Goal: Transaction & Acquisition: Purchase product/service

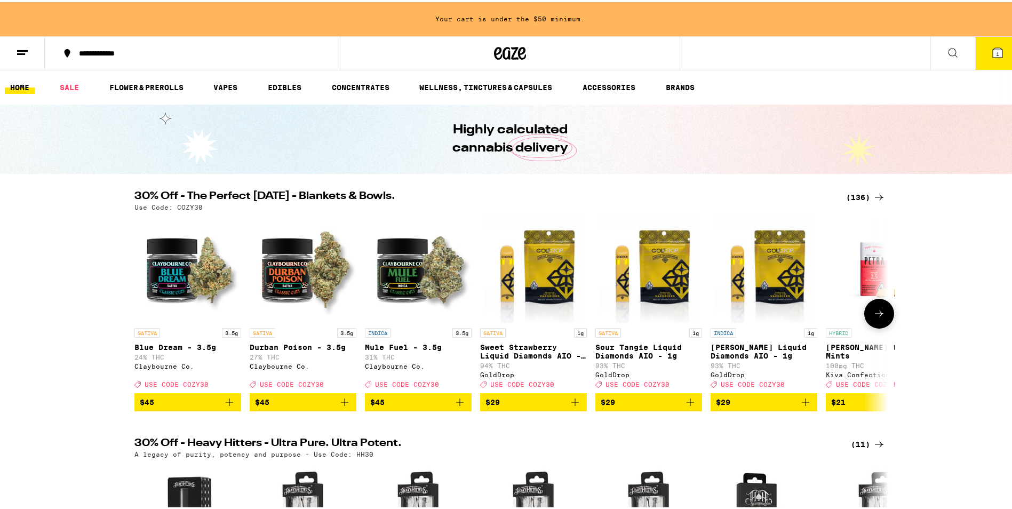
click at [875, 318] on icon at bounding box center [879, 311] width 13 height 13
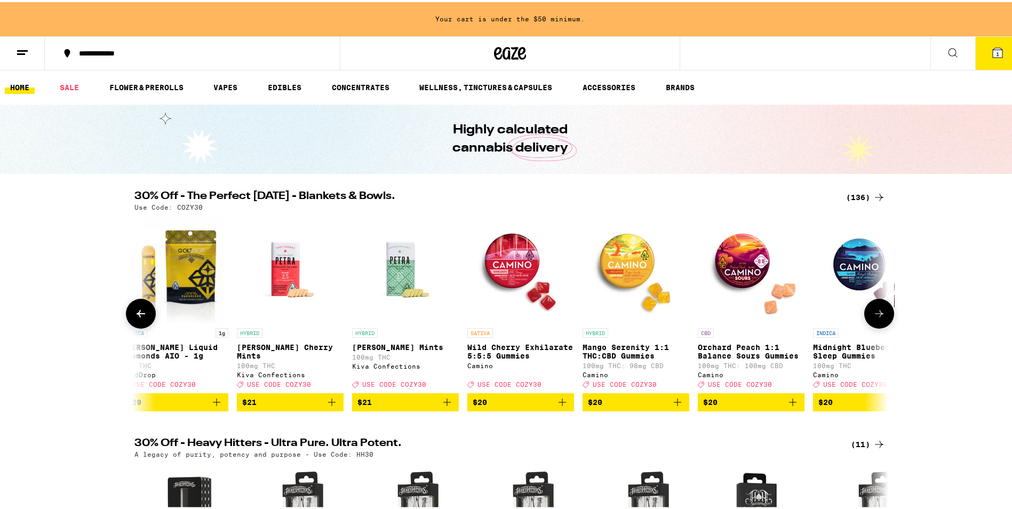
scroll to position [0, 635]
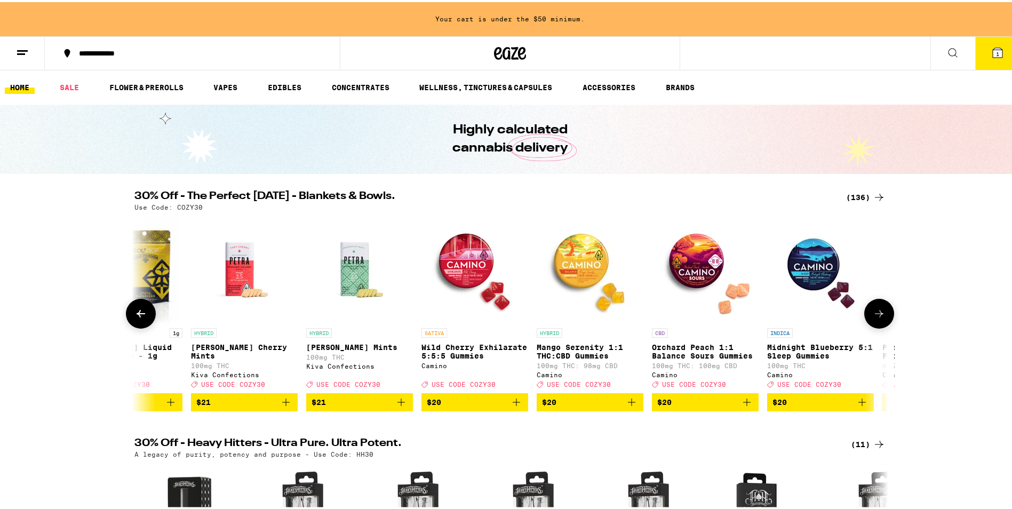
click at [875, 318] on icon at bounding box center [879, 311] width 13 height 13
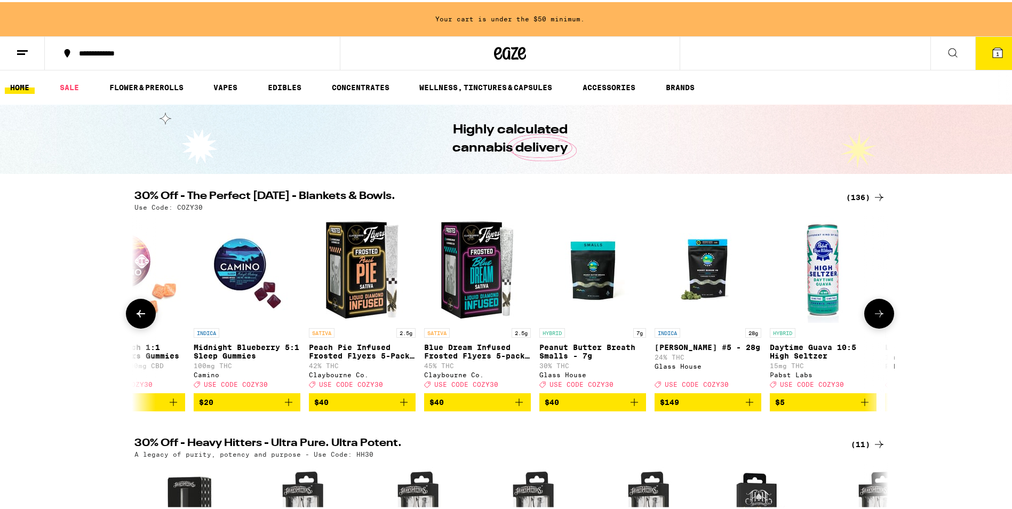
scroll to position [0, 1270]
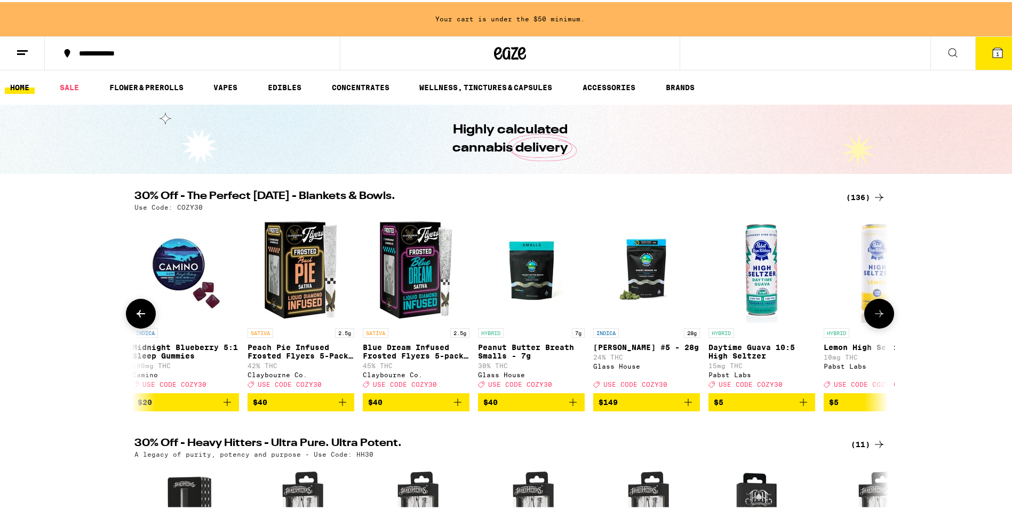
click at [875, 318] on icon at bounding box center [879, 311] width 13 height 13
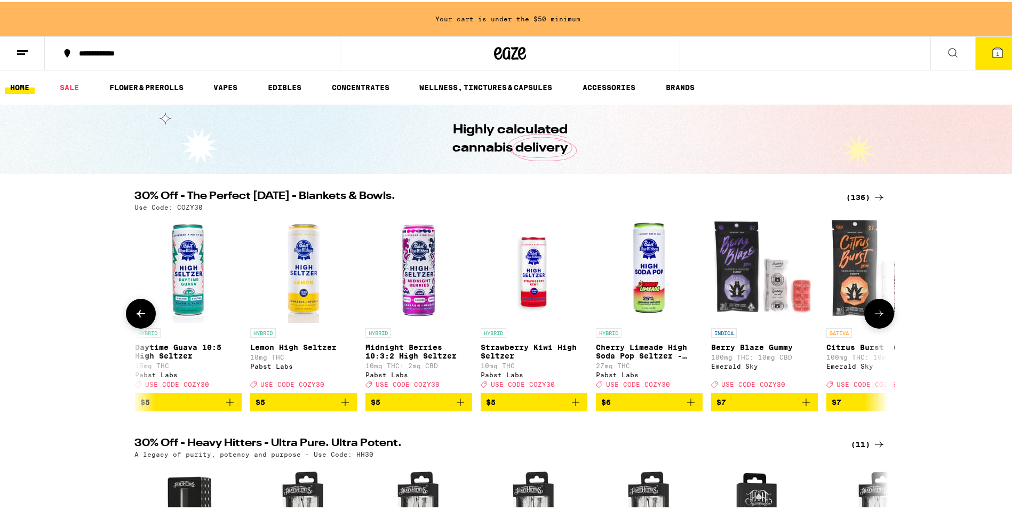
scroll to position [0, 1905]
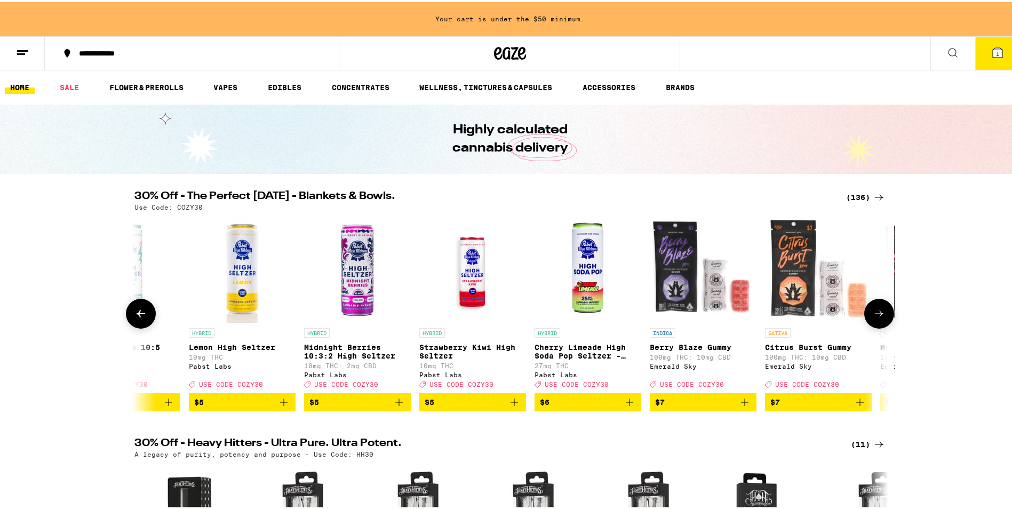
click at [875, 318] on icon at bounding box center [879, 311] width 13 height 13
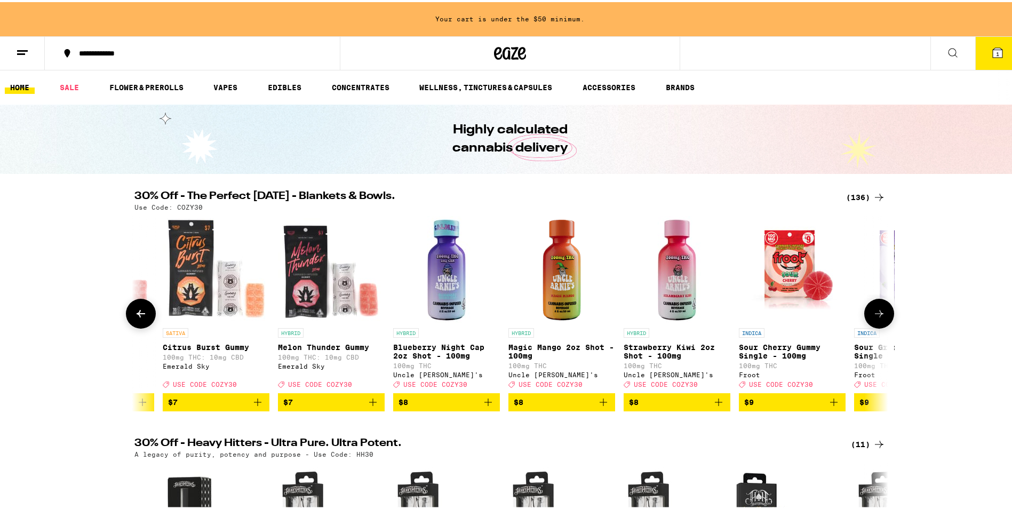
scroll to position [0, 2540]
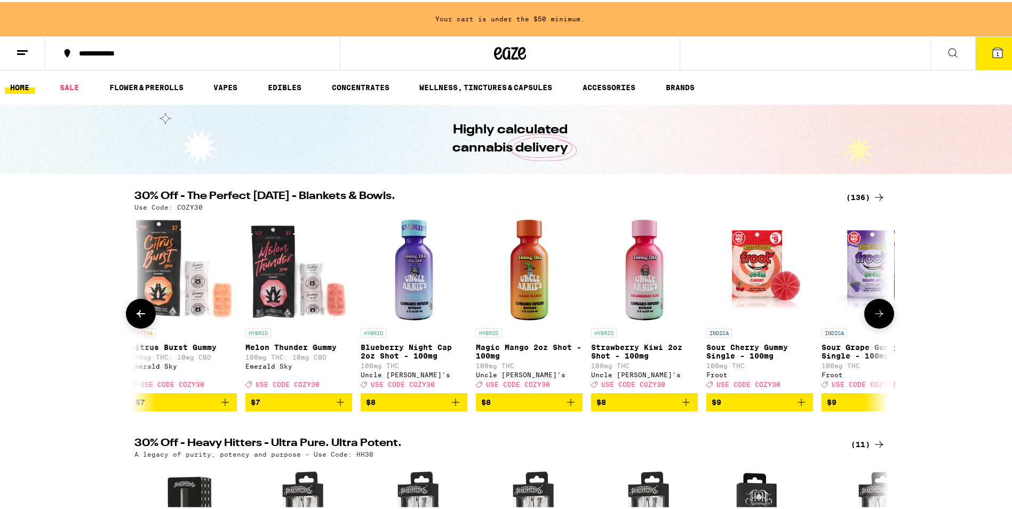
click at [875, 318] on icon at bounding box center [879, 311] width 13 height 13
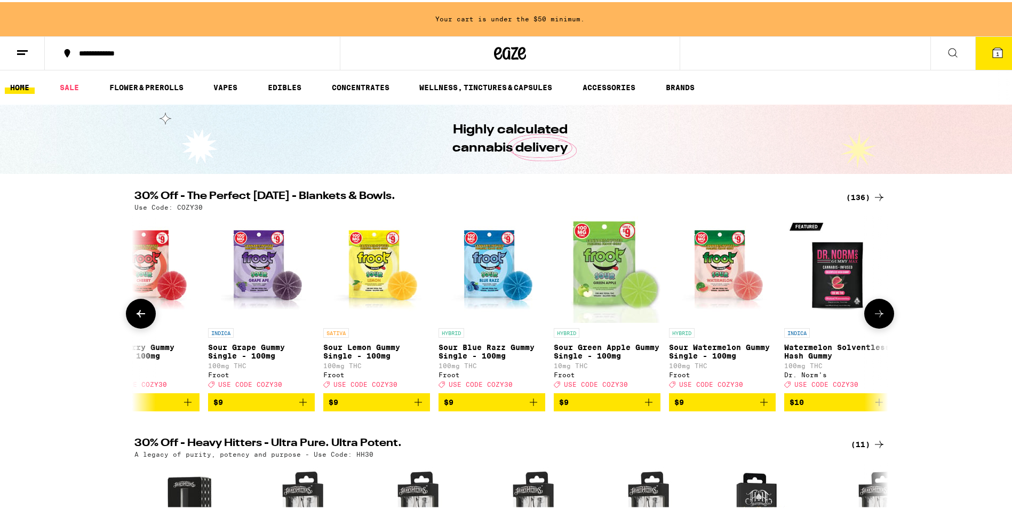
scroll to position [0, 3175]
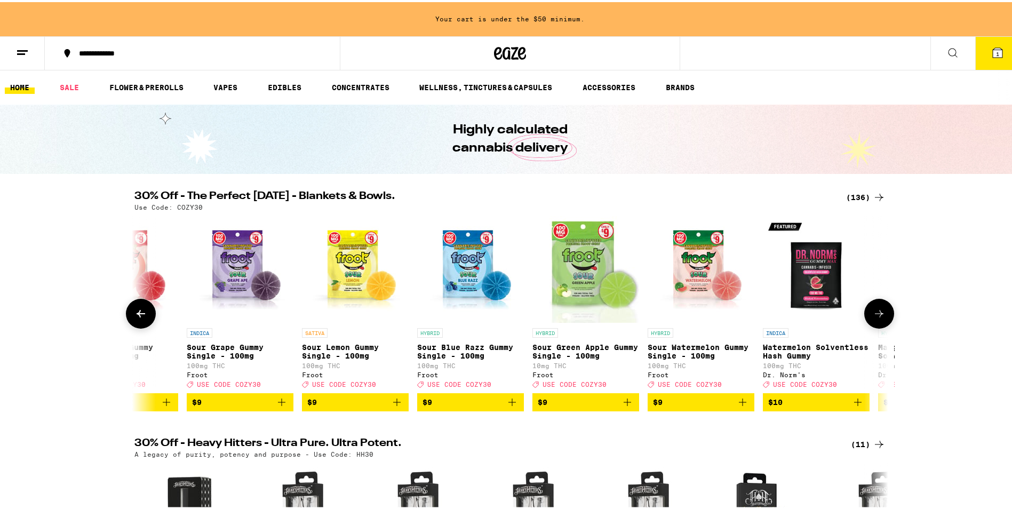
click at [875, 318] on icon at bounding box center [879, 311] width 13 height 13
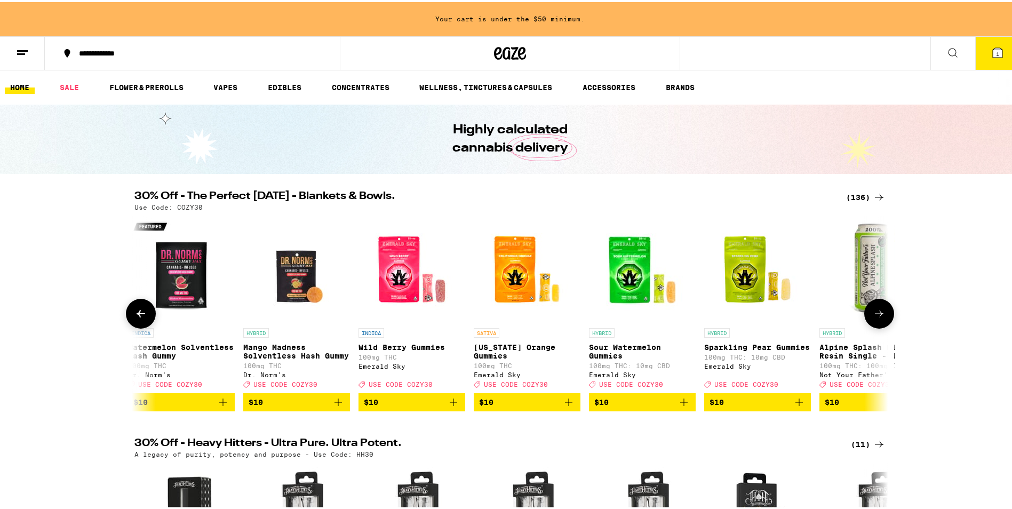
click at [875, 318] on icon at bounding box center [879, 311] width 13 height 13
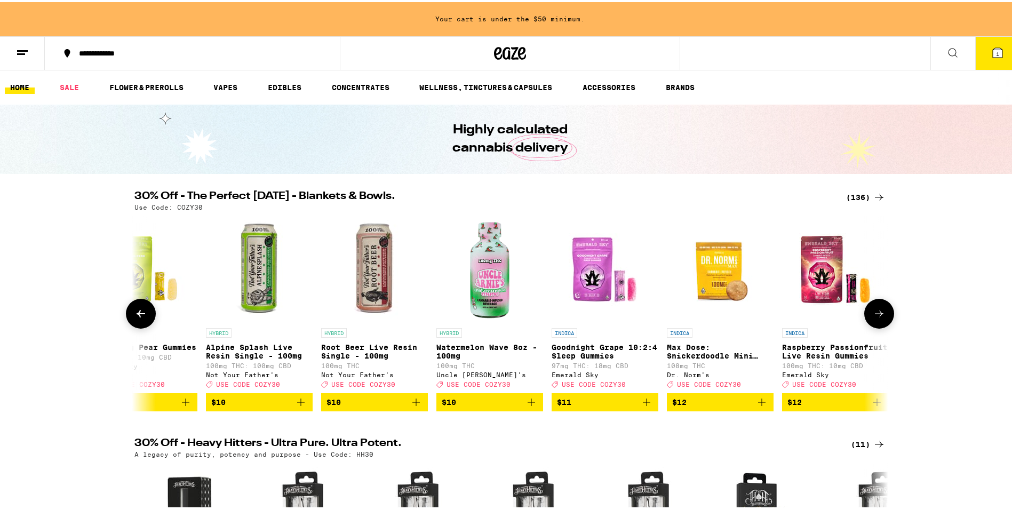
scroll to position [0, 4446]
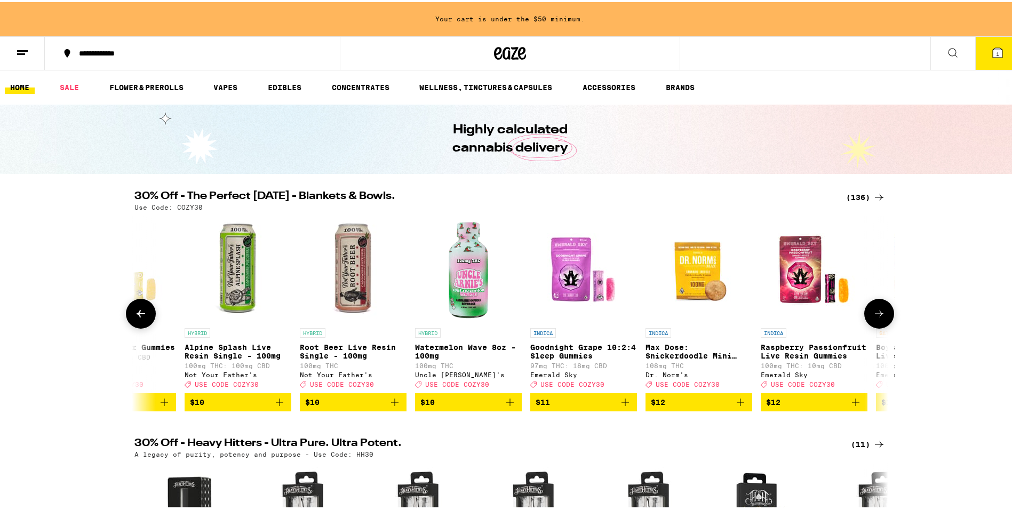
click at [875, 318] on icon at bounding box center [879, 311] width 13 height 13
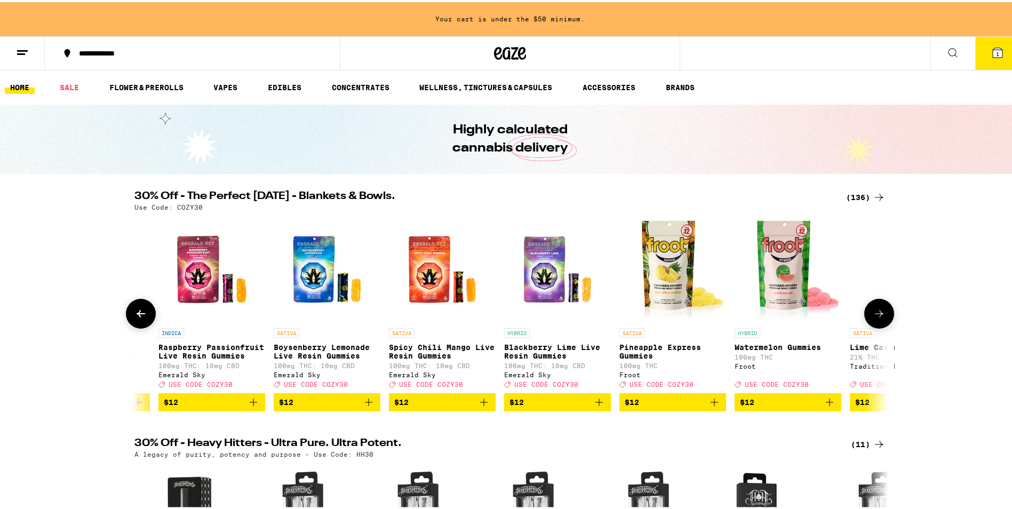
scroll to position [0, 5081]
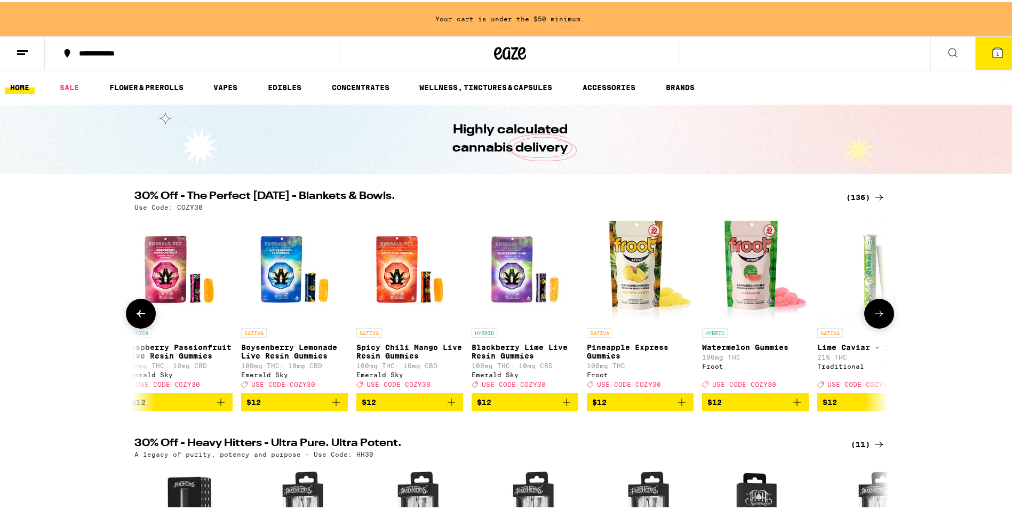
click at [875, 318] on icon at bounding box center [879, 311] width 13 height 13
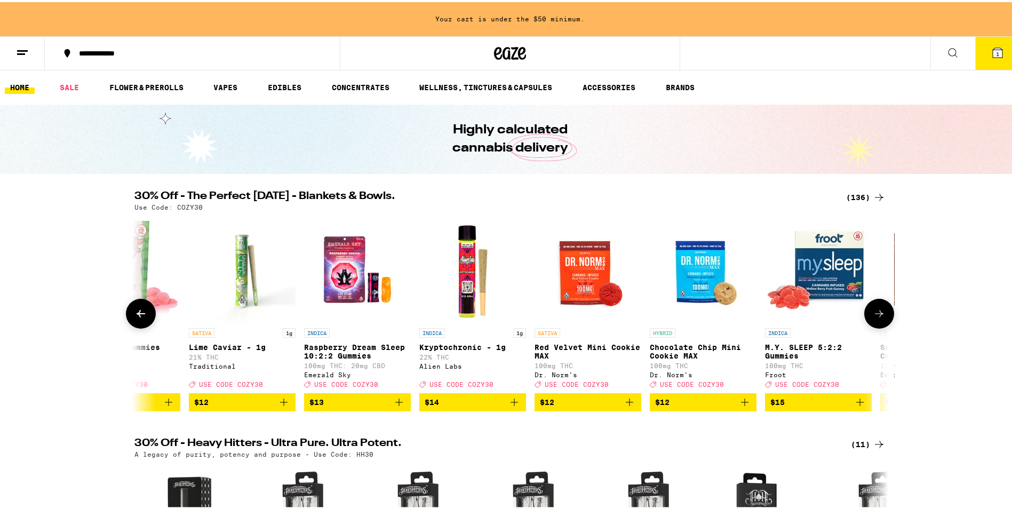
scroll to position [0, 5716]
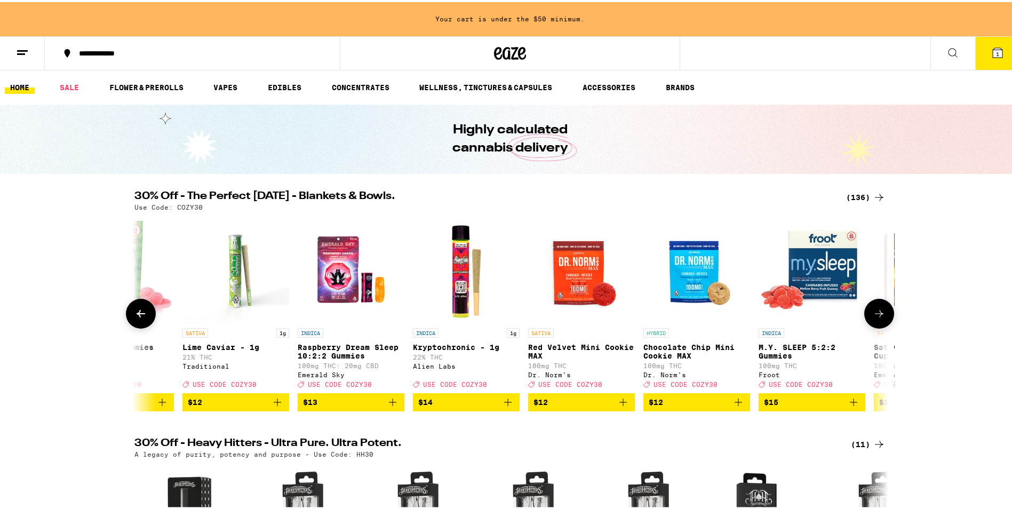
click at [875, 318] on icon at bounding box center [879, 311] width 13 height 13
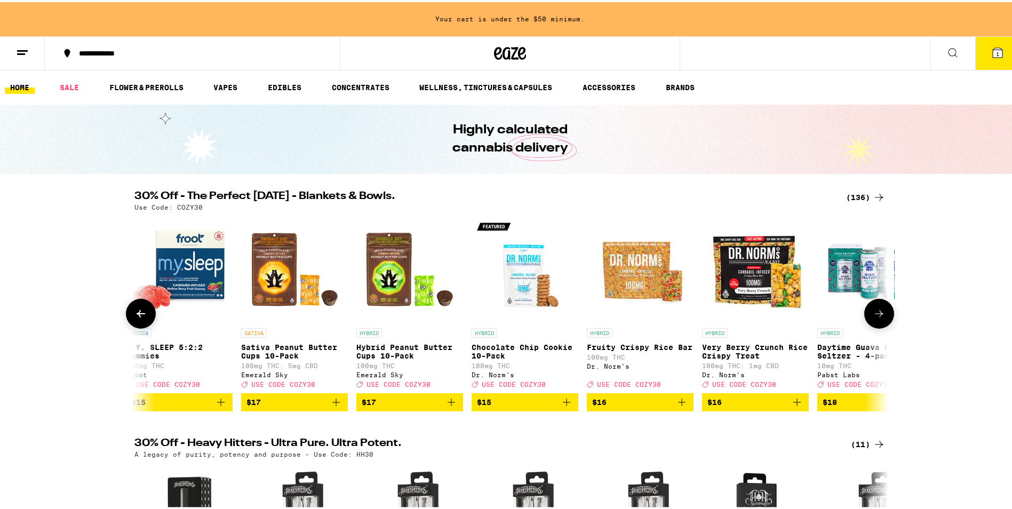
scroll to position [0, 6351]
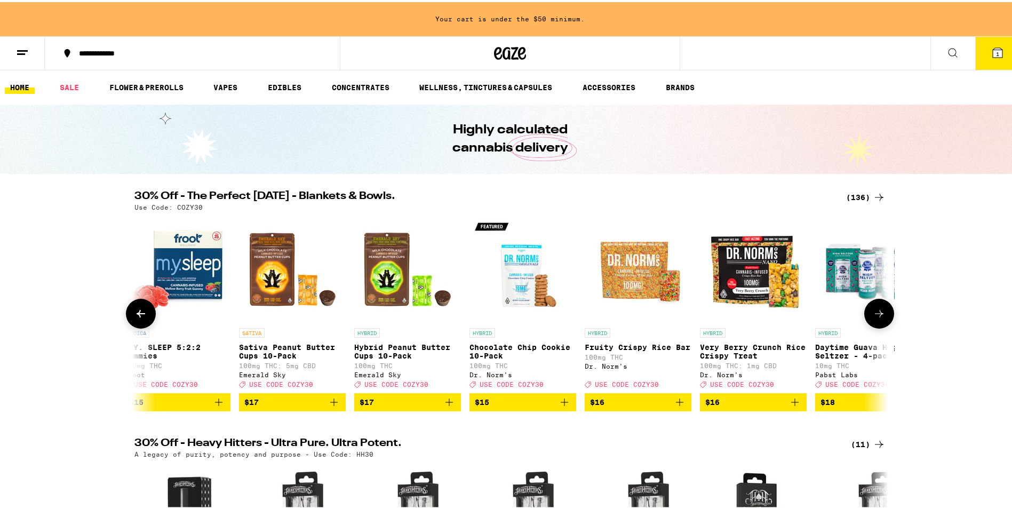
click at [875, 318] on icon at bounding box center [879, 311] width 13 height 13
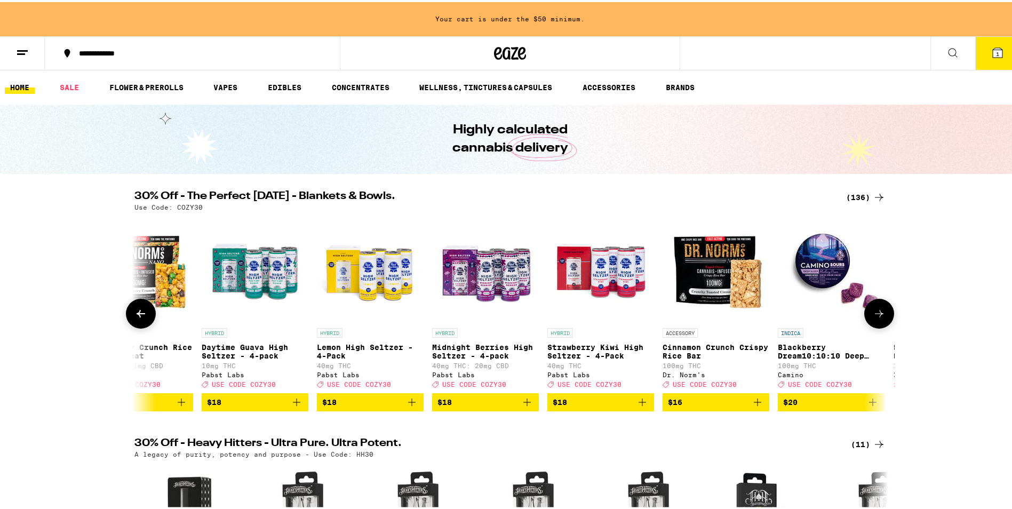
scroll to position [0, 6986]
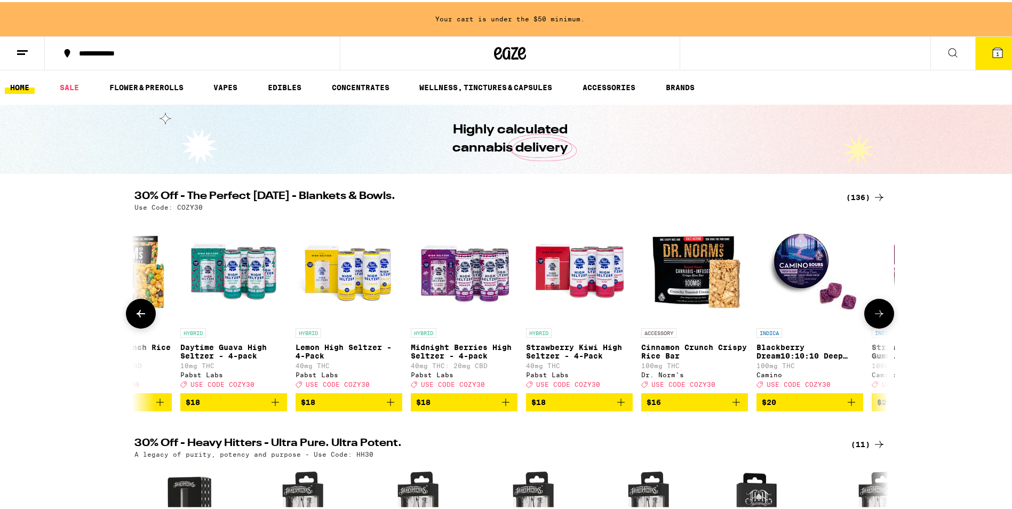
click at [875, 318] on icon at bounding box center [879, 311] width 13 height 13
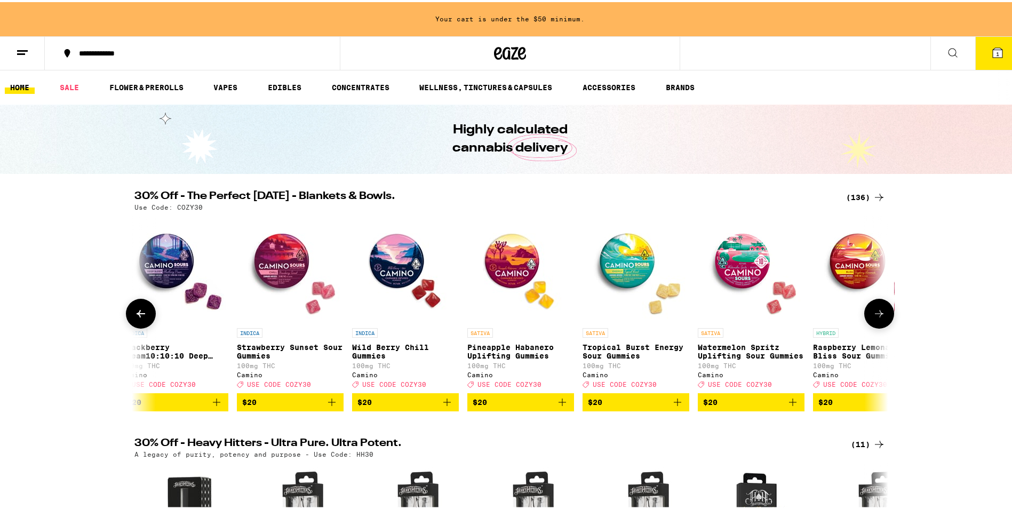
click at [875, 318] on icon at bounding box center [879, 311] width 13 height 13
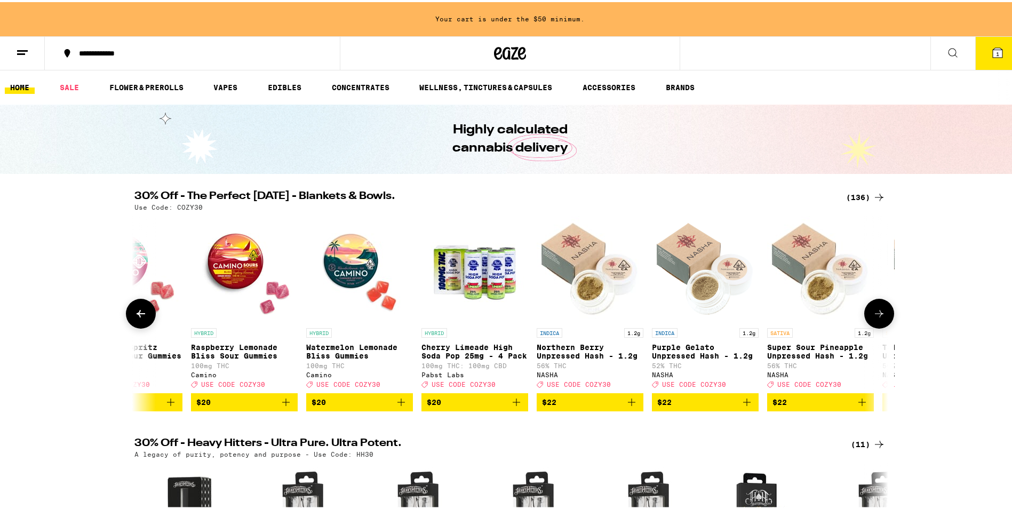
scroll to position [0, 8256]
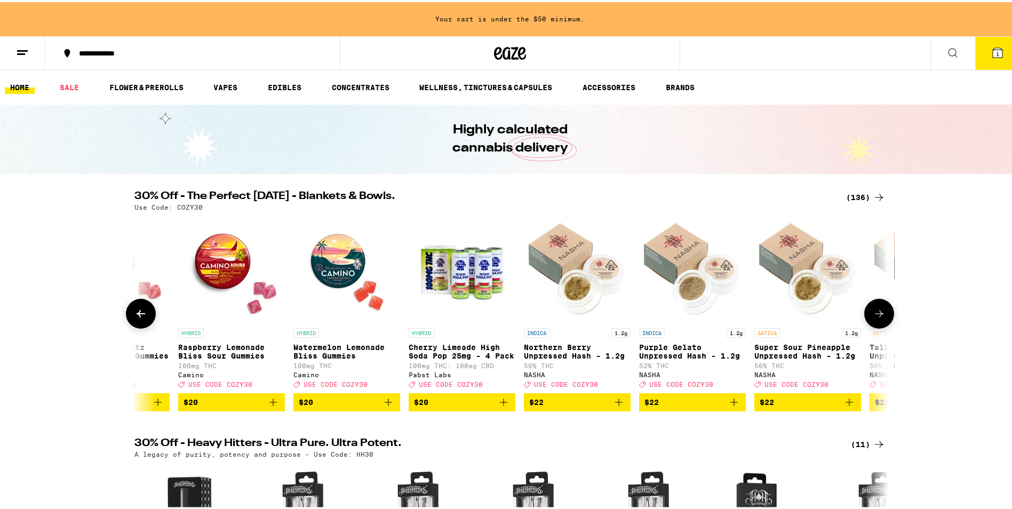
click at [875, 318] on icon at bounding box center [879, 311] width 13 height 13
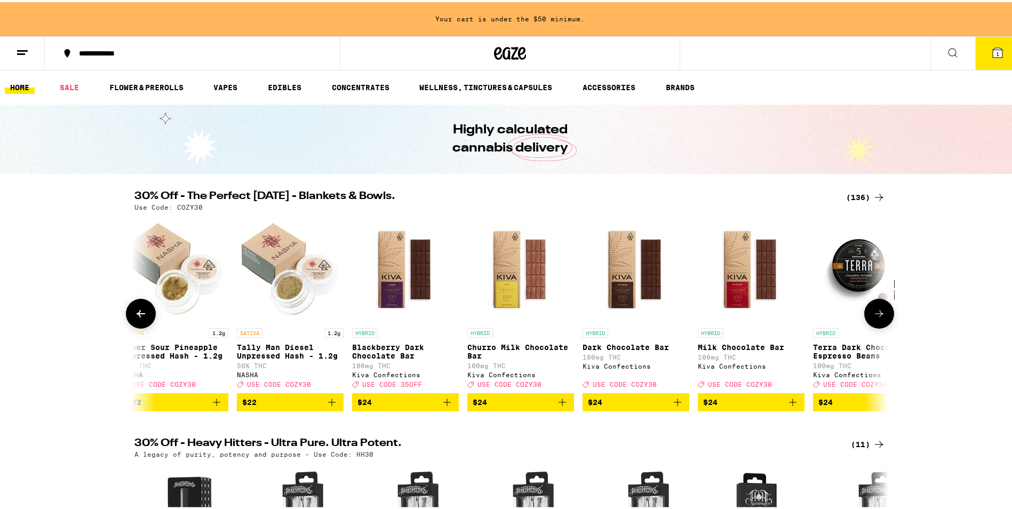
scroll to position [0, 8891]
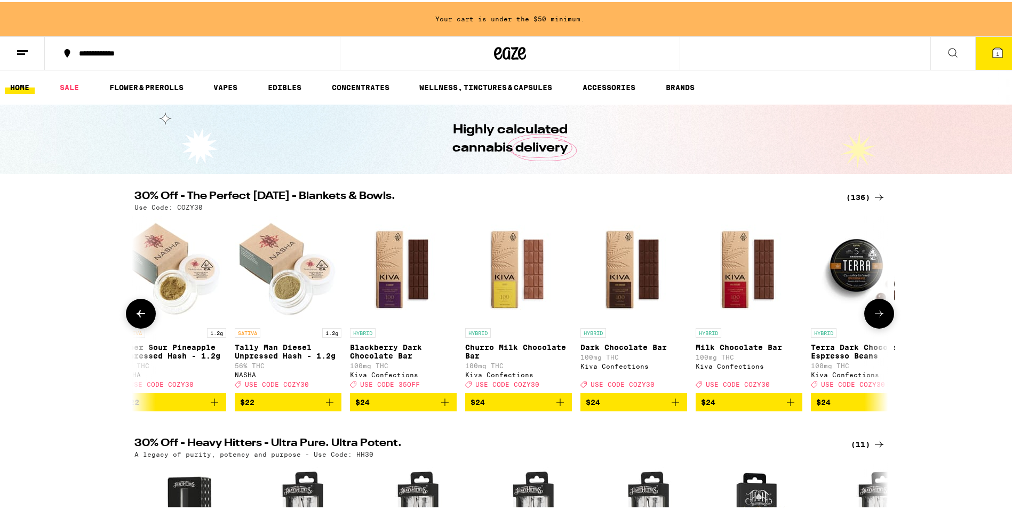
click at [875, 318] on icon at bounding box center [879, 311] width 13 height 13
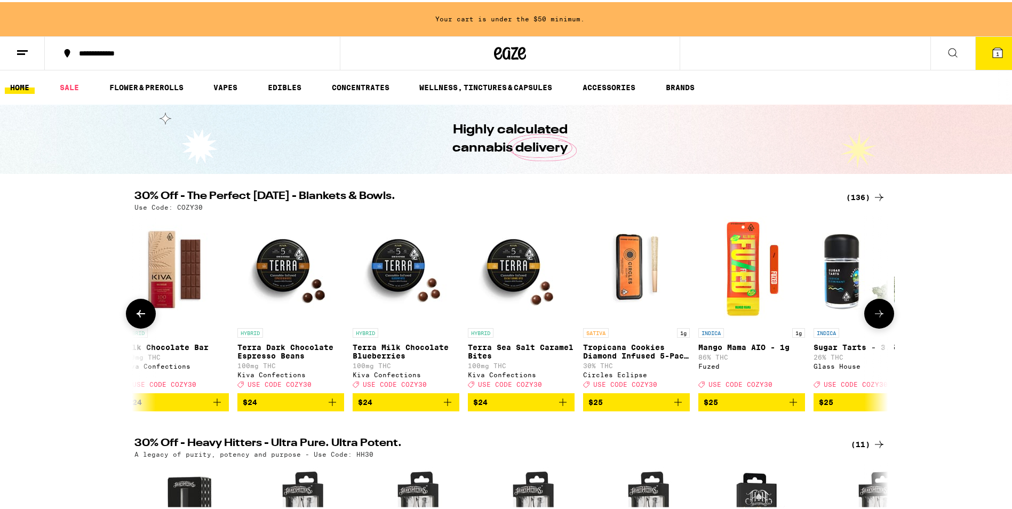
scroll to position [0, 9526]
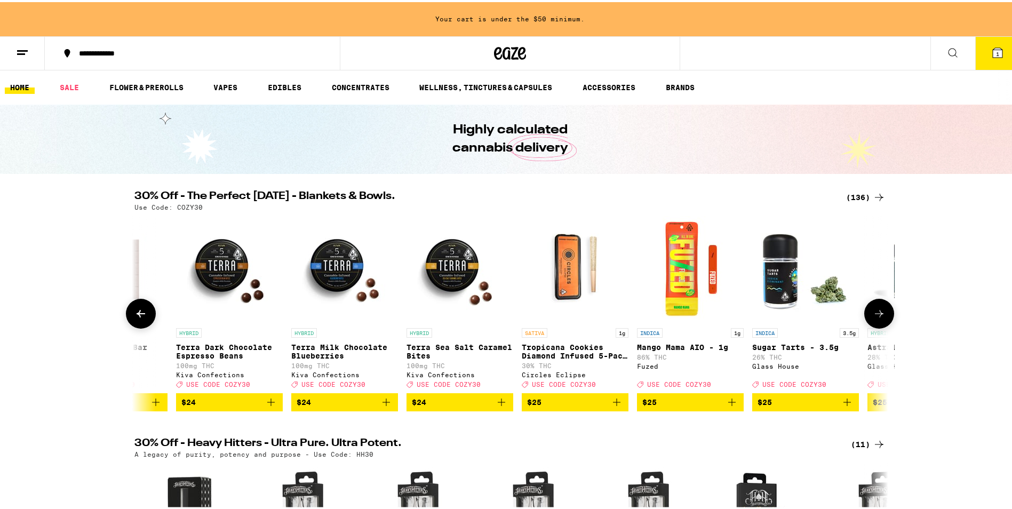
click at [875, 318] on icon at bounding box center [879, 311] width 13 height 13
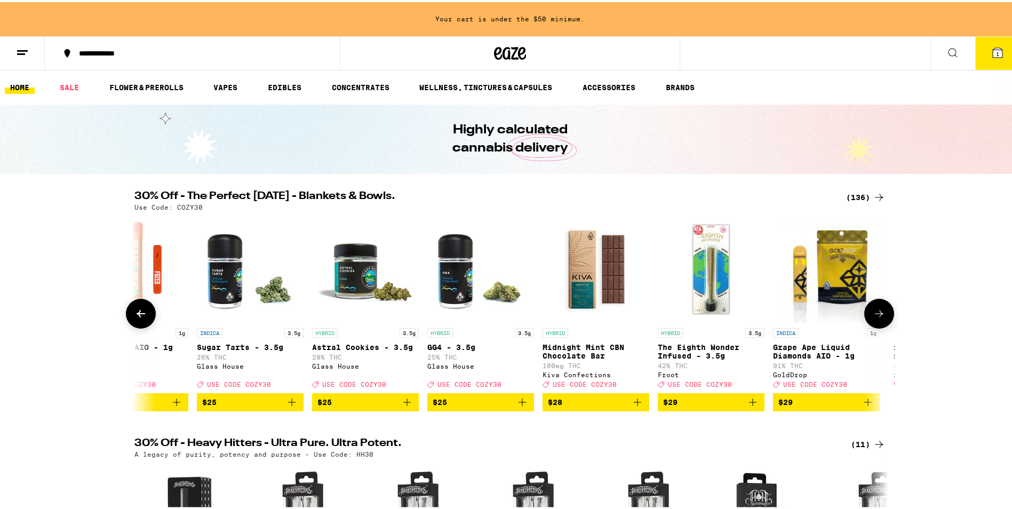
scroll to position [0, 10161]
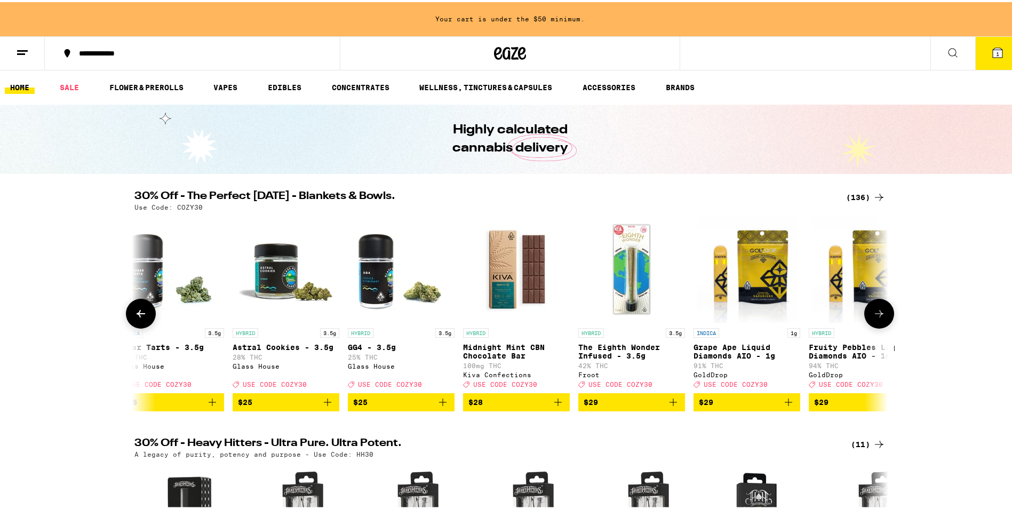
click at [875, 318] on icon at bounding box center [879, 311] width 13 height 13
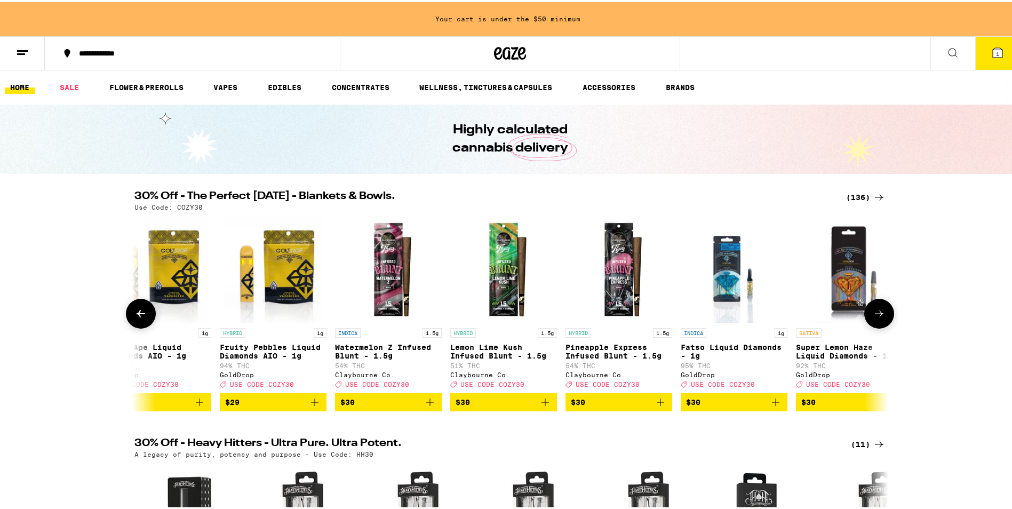
scroll to position [0, 10796]
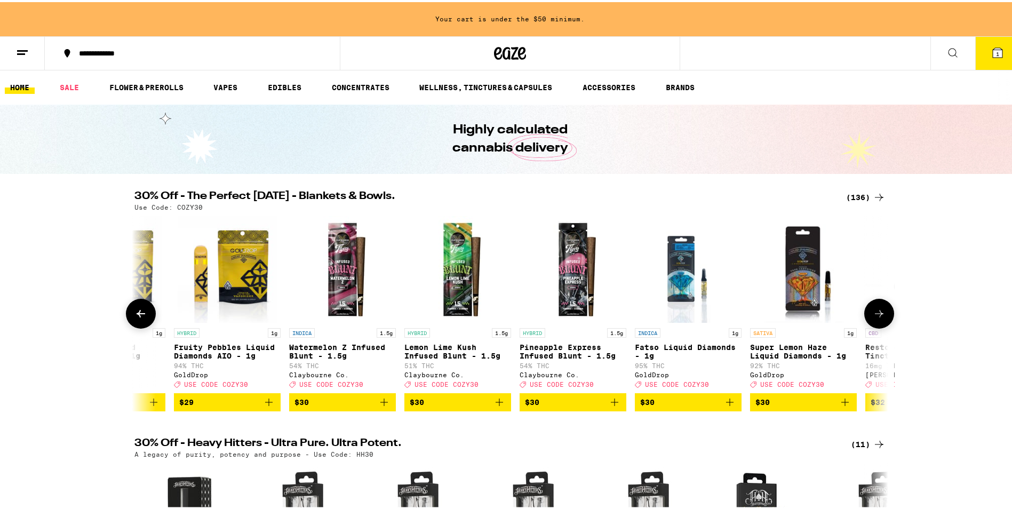
click at [875, 318] on icon at bounding box center [879, 311] width 13 height 13
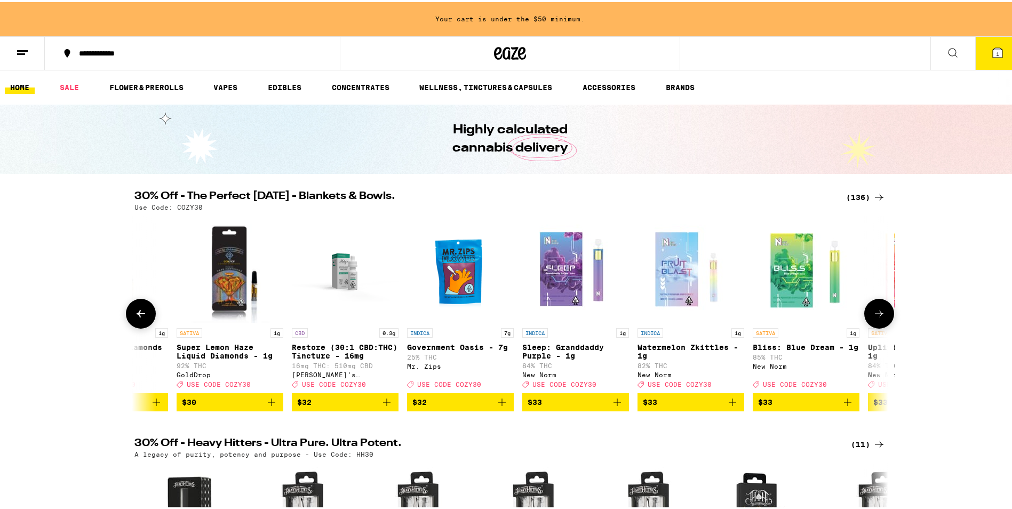
scroll to position [0, 11432]
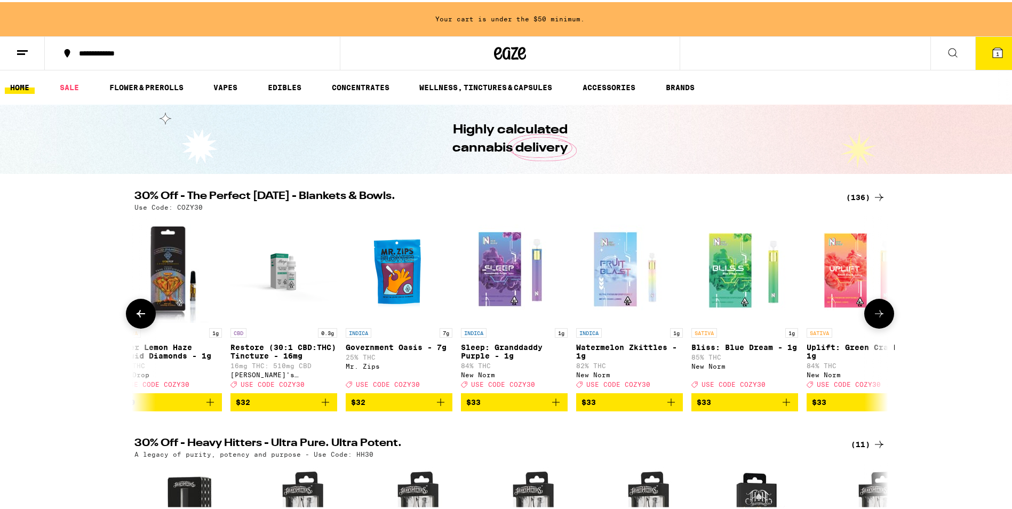
click at [875, 318] on icon at bounding box center [879, 311] width 13 height 13
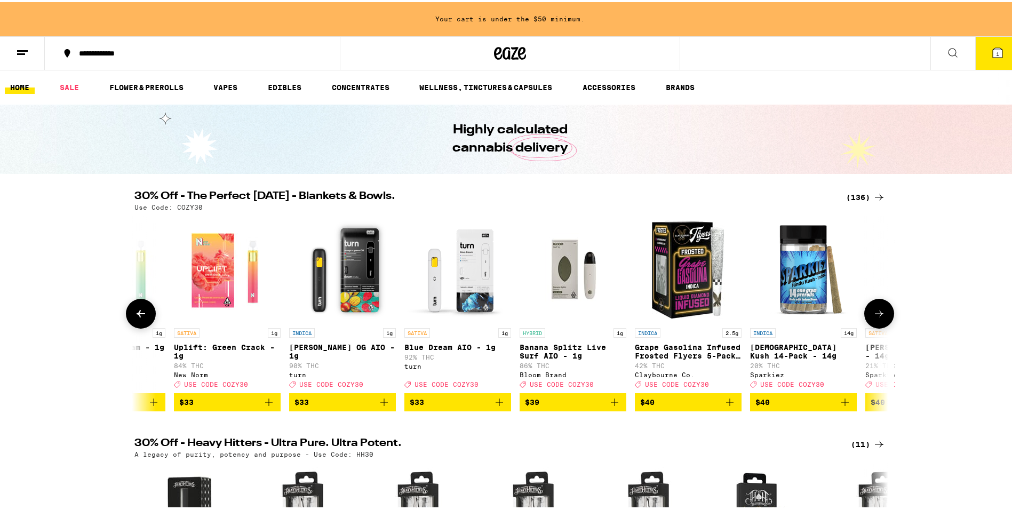
scroll to position [0, 12067]
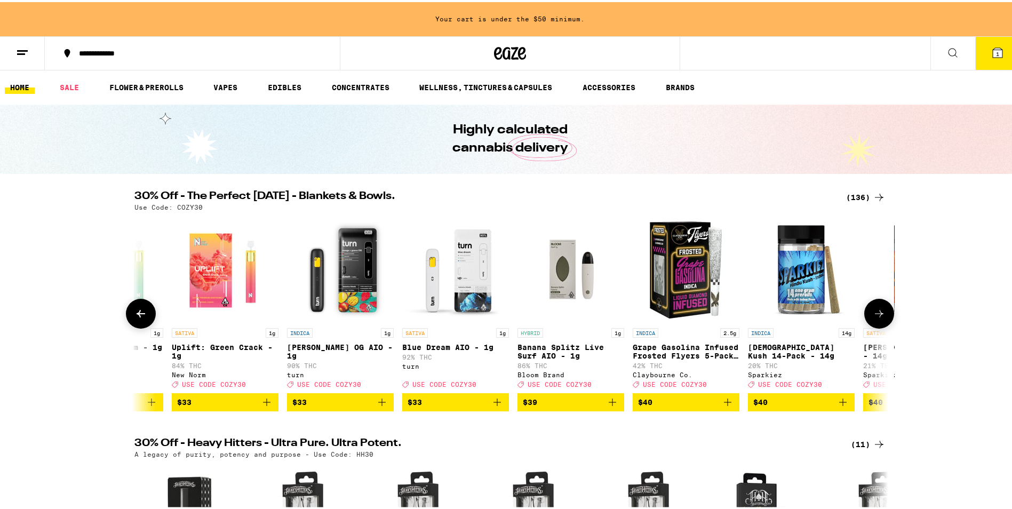
click at [875, 318] on icon at bounding box center [879, 311] width 13 height 13
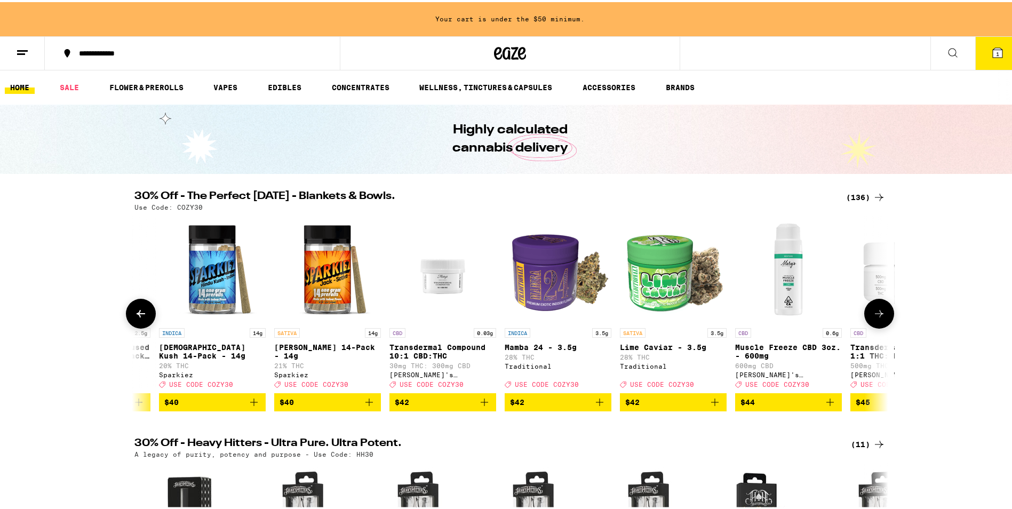
scroll to position [0, 12702]
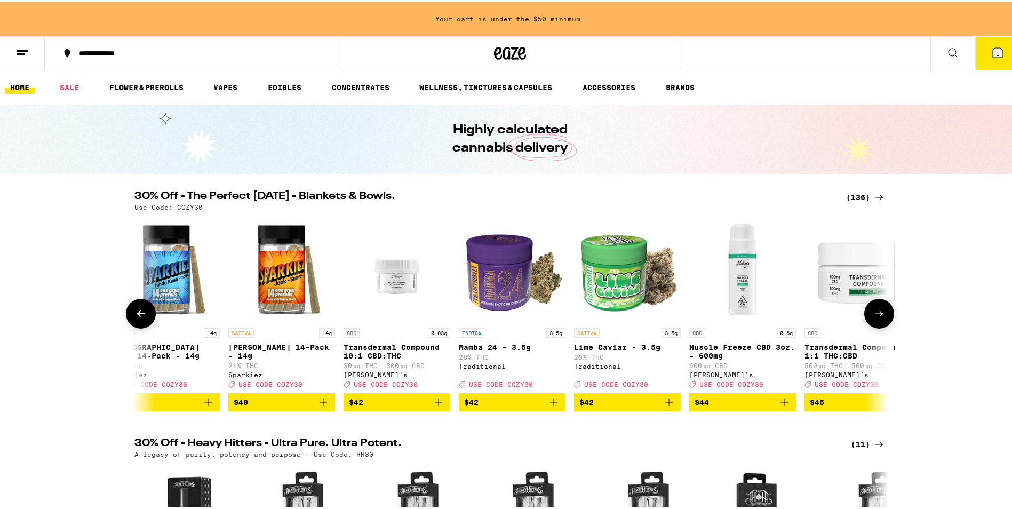
click at [877, 314] on icon at bounding box center [879, 311] width 13 height 13
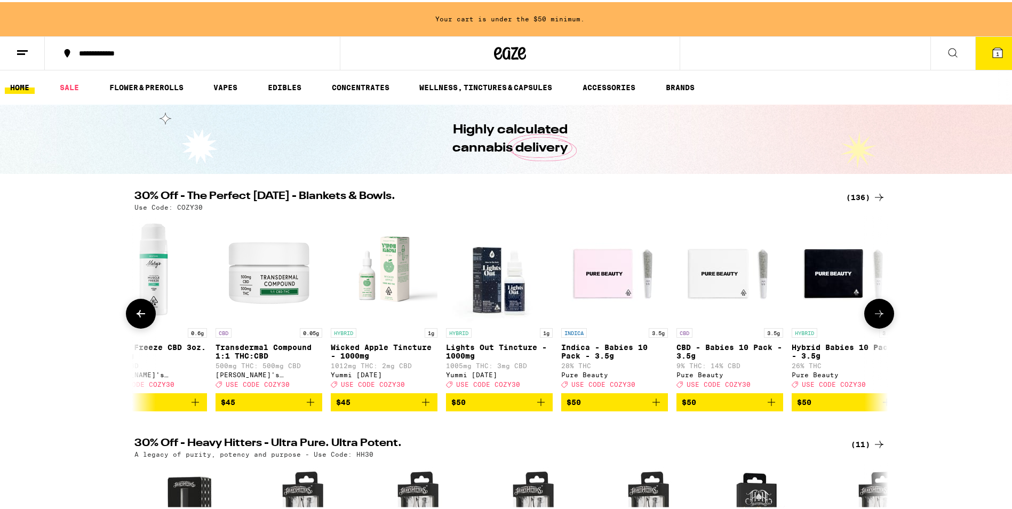
scroll to position [0, 13337]
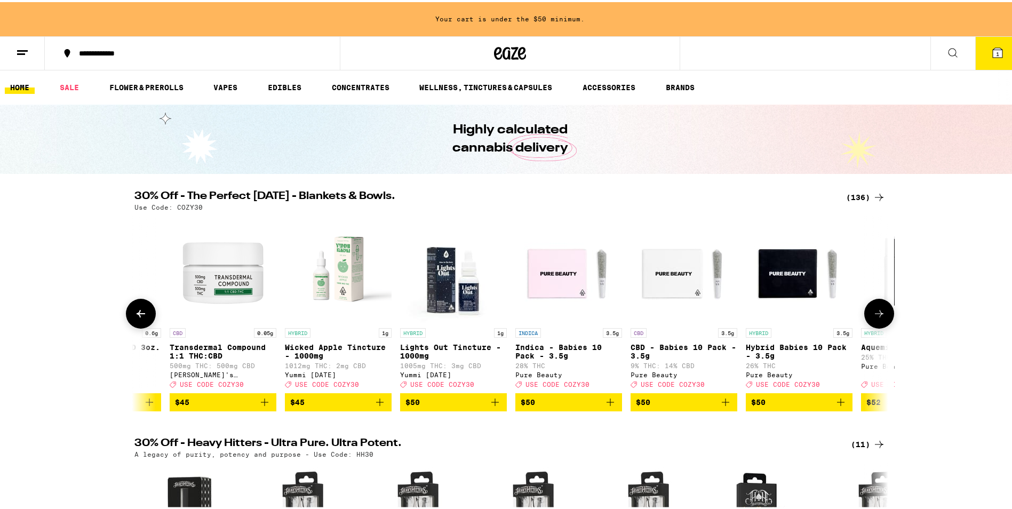
click at [877, 314] on icon at bounding box center [879, 311] width 13 height 13
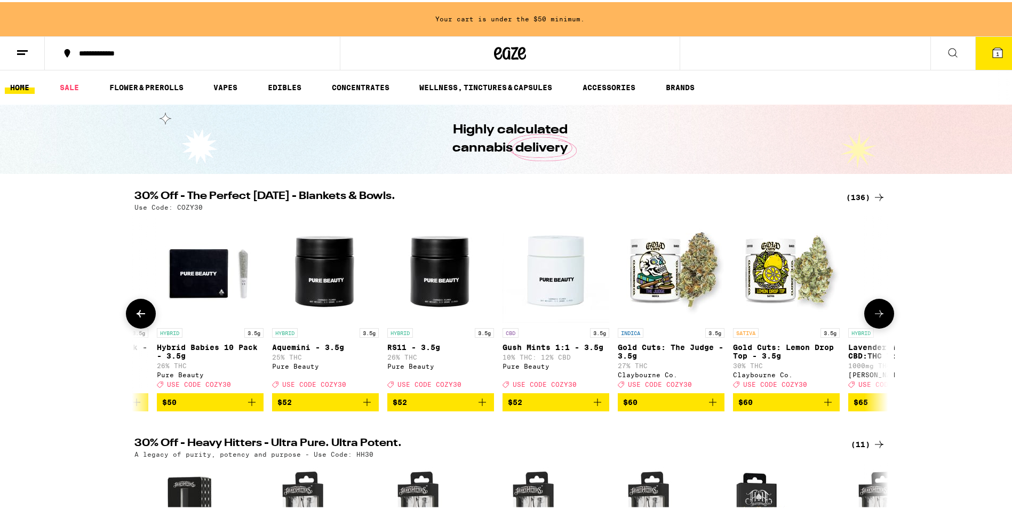
scroll to position [0, 13972]
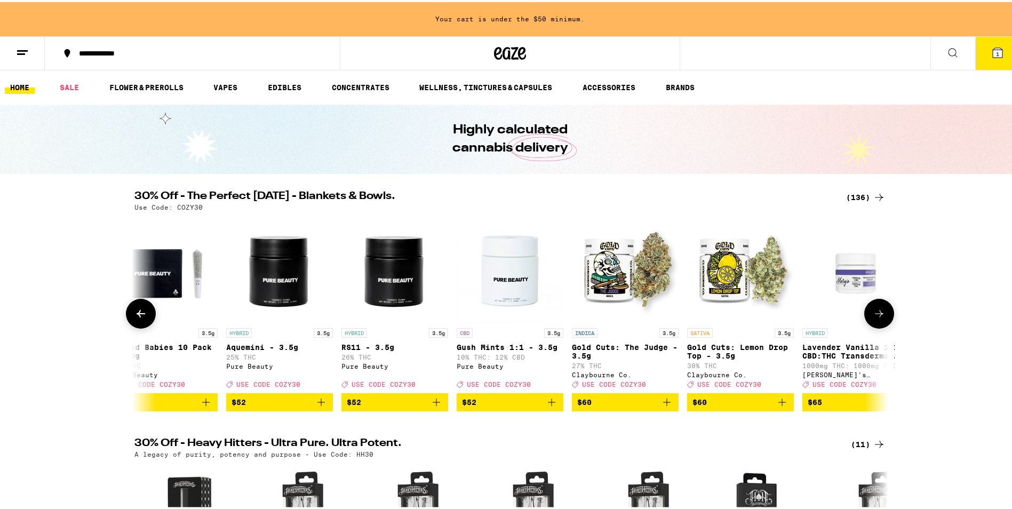
click at [877, 314] on icon at bounding box center [879, 311] width 13 height 13
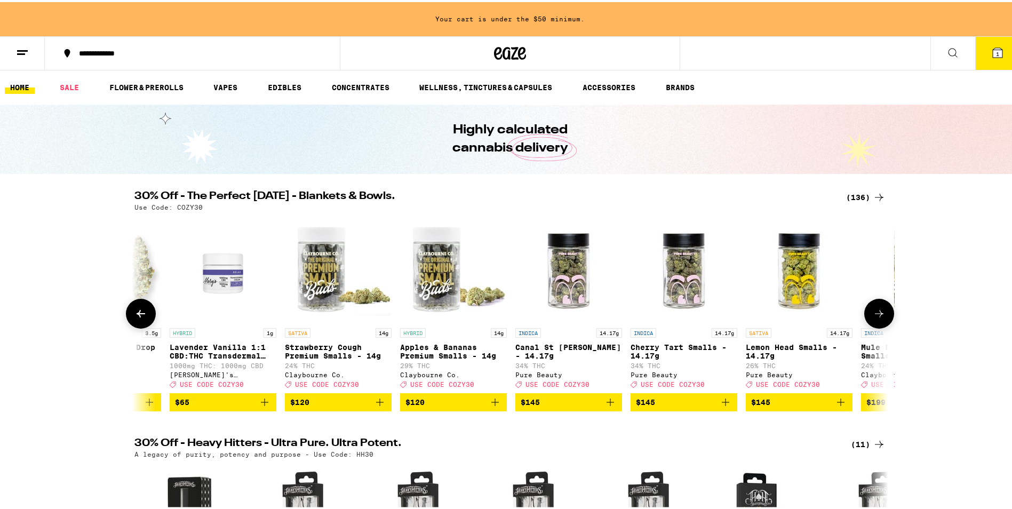
scroll to position [0, 14607]
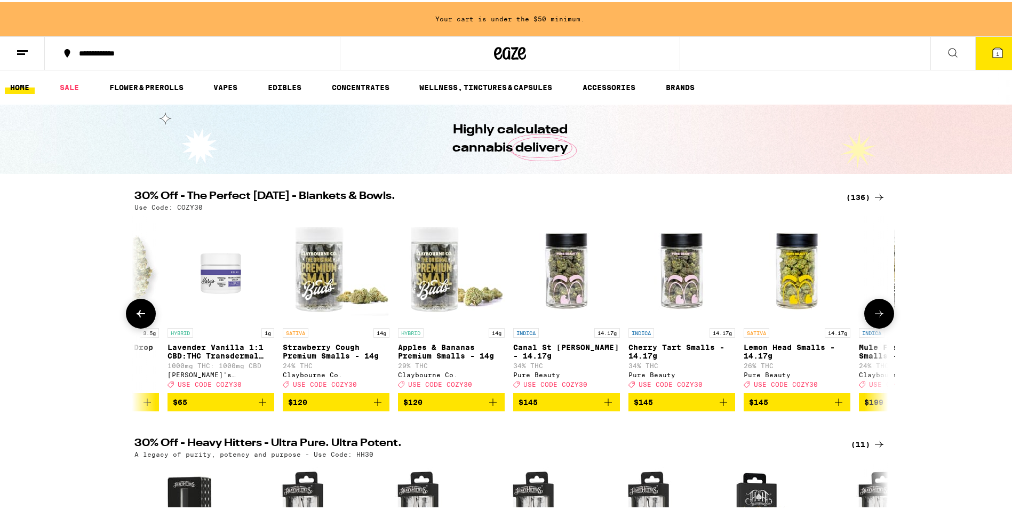
click at [877, 314] on icon at bounding box center [879, 311] width 13 height 13
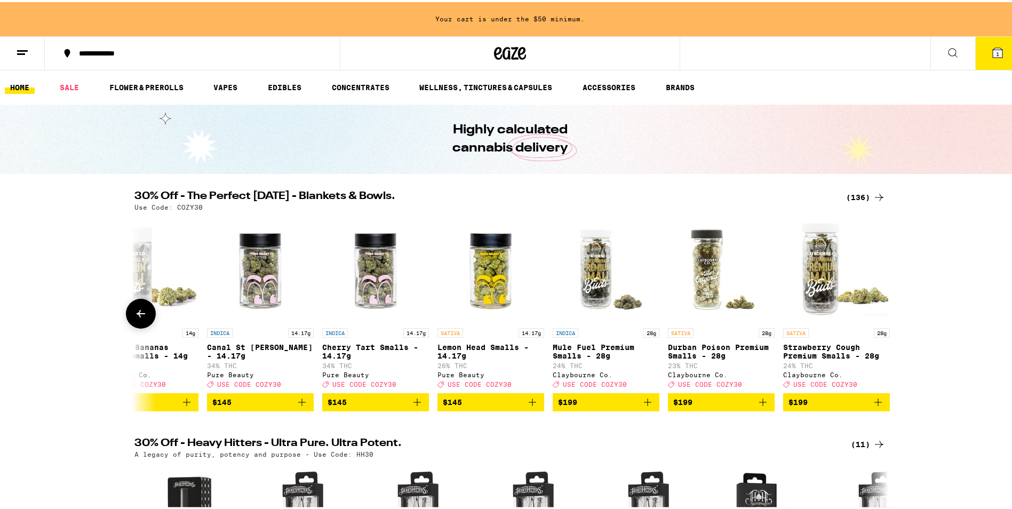
scroll to position [0, 14926]
